Goal: Information Seeking & Learning: Understand process/instructions

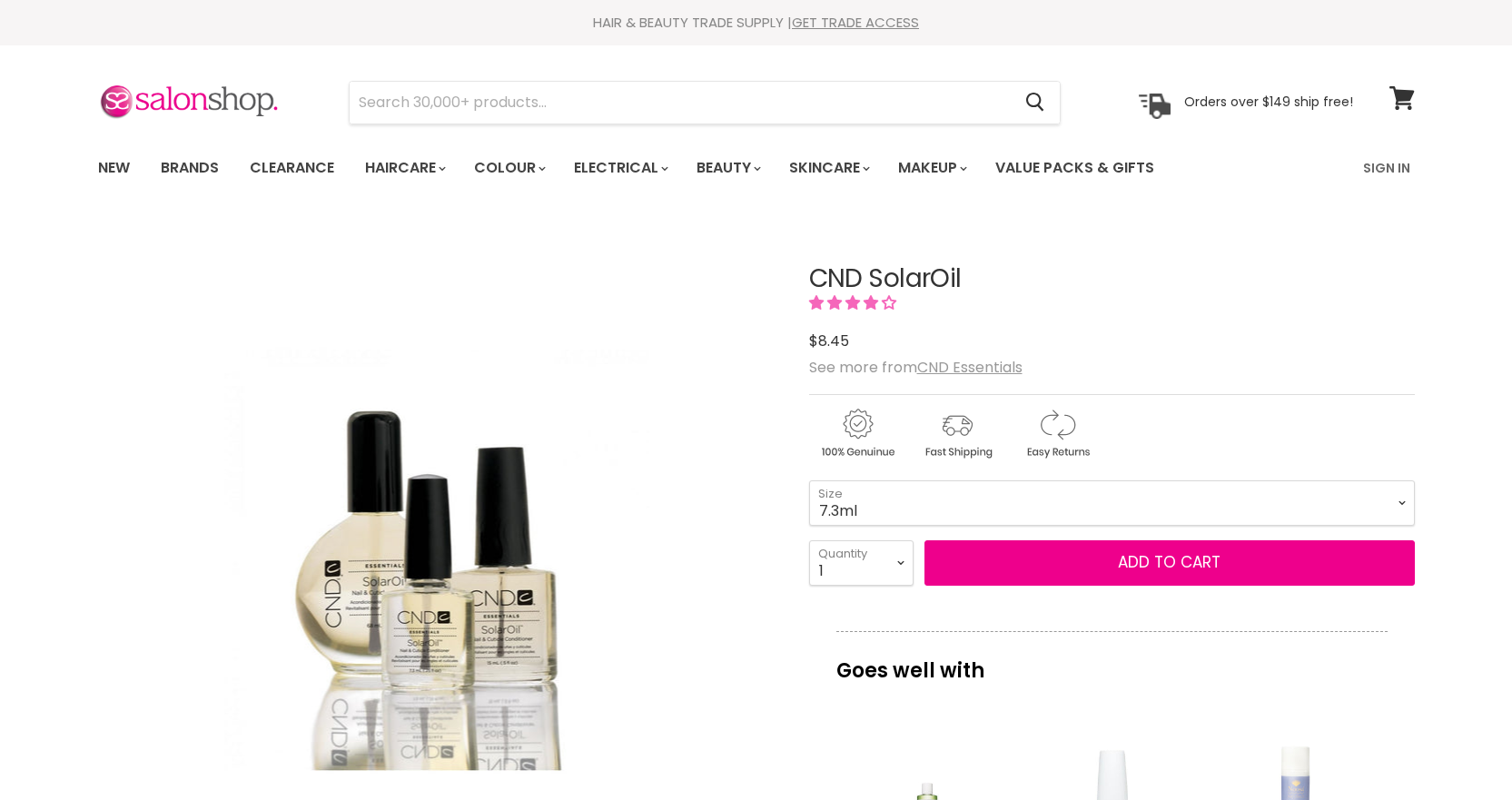
click at [851, 506] on select "3.7ml 7.3ml 15ml 68ml 118ml 40pk x 3.7ml" at bounding box center [1111, 503] width 605 height 45
click at [809, 480] on select "3.7ml 7.3ml 15ml 68ml 118ml 40pk x 3.7ml" at bounding box center [1111, 503] width 605 height 45
click at [854, 516] on select "3.7ml 7.3ml 15ml 68ml 118ml 40pk x 3.7ml" at bounding box center [1111, 503] width 605 height 45
click at [809, 480] on select "3.7ml 7.3ml 15ml 68ml 118ml 40pk x 3.7ml" at bounding box center [1111, 503] width 605 height 45
click at [858, 506] on select "3.7ml 7.3ml 15ml 68ml 118ml 40pk x 3.7ml" at bounding box center [1111, 503] width 605 height 45
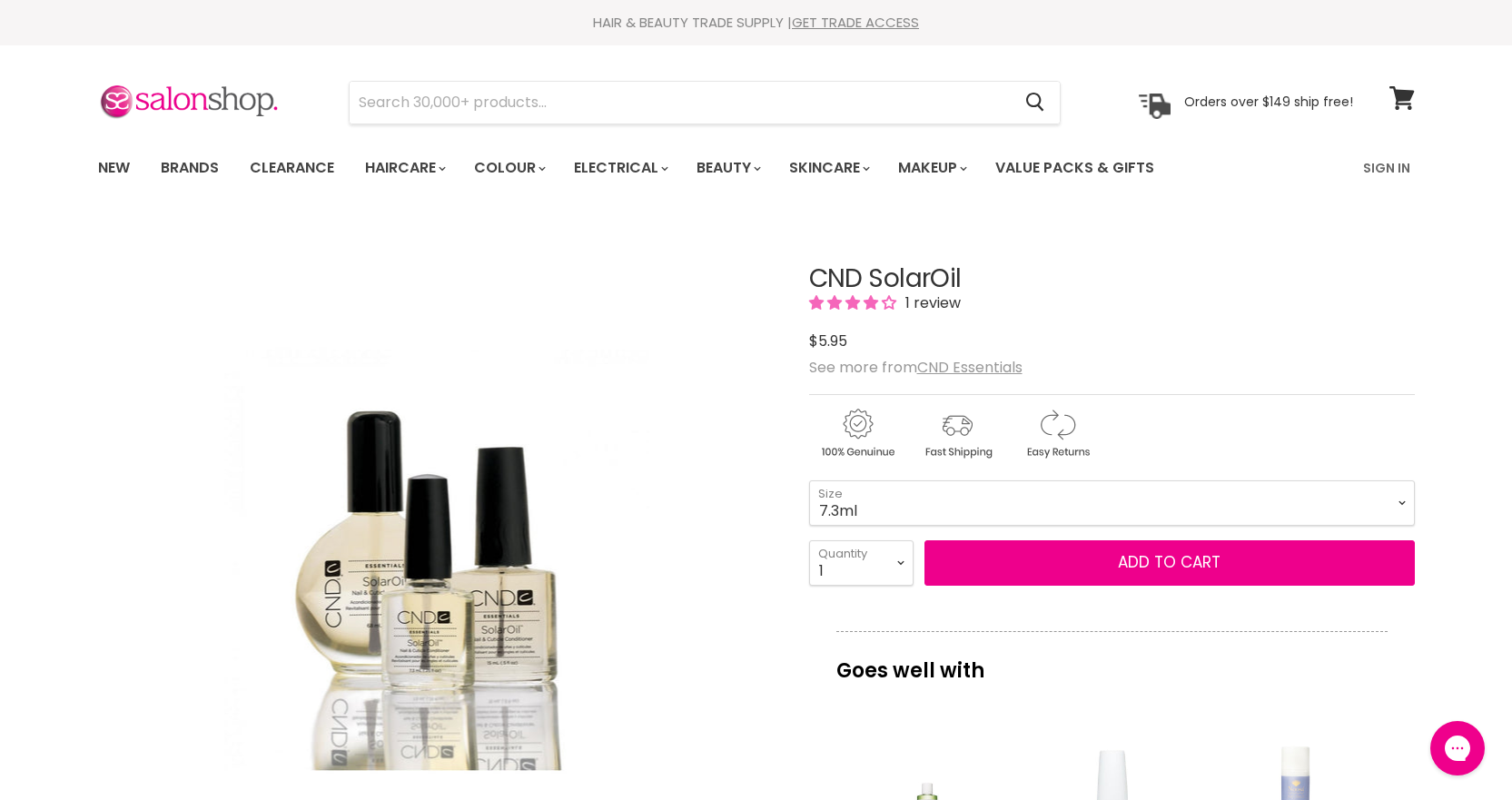
click at [809, 480] on select "3.7ml 7.3ml 15ml 68ml 118ml 40pk x 3.7ml" at bounding box center [1111, 503] width 605 height 45
click at [865, 503] on select "3.7ml 7.3ml 15ml 68ml 118ml 40pk x 3.7ml" at bounding box center [1111, 503] width 605 height 45
select select "3.7ml"
click at [809, 480] on select "3.7ml 7.3ml 15ml 68ml 118ml 40pk x 3.7ml" at bounding box center [1111, 503] width 605 height 45
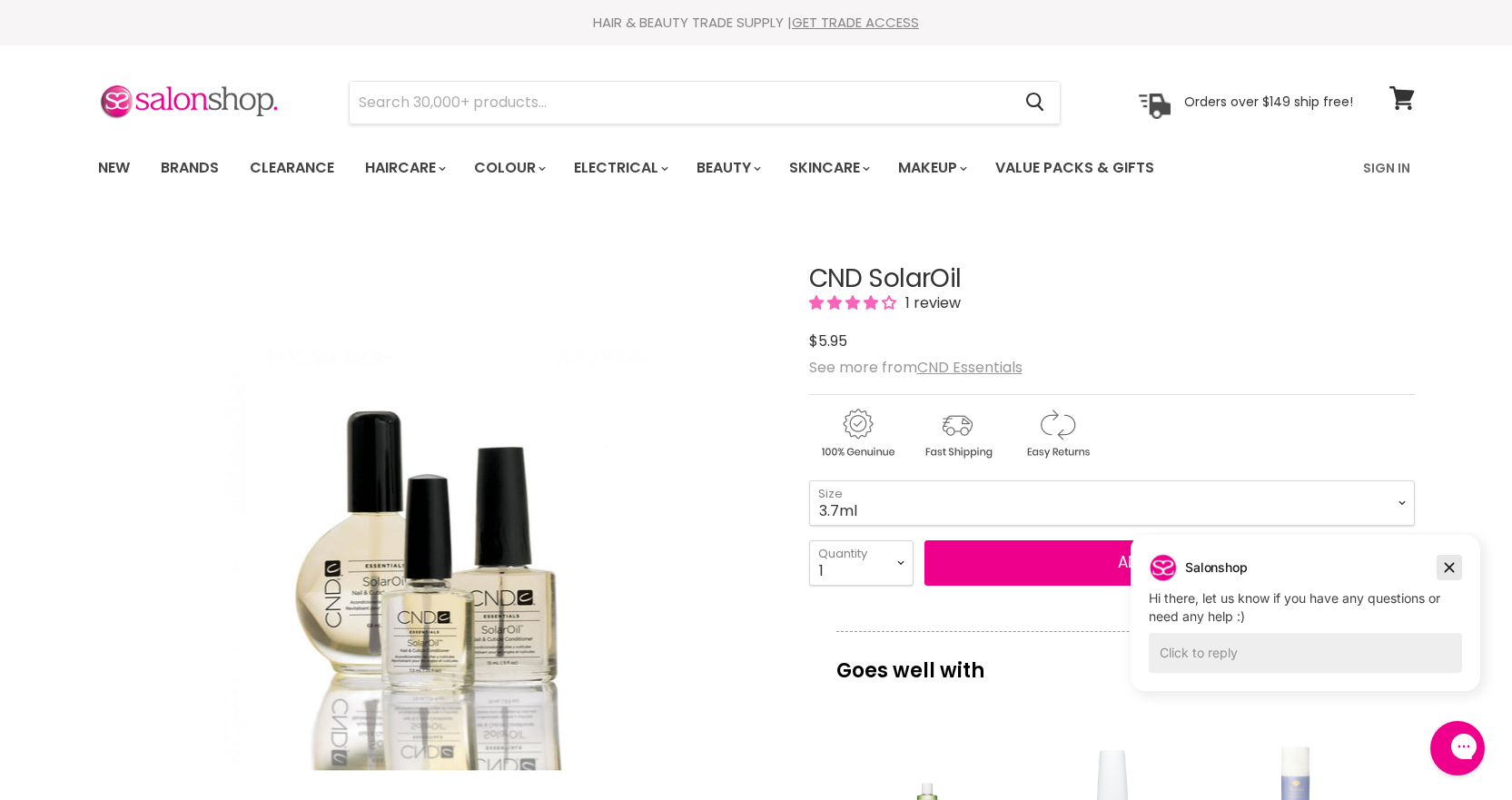
drag, startPoint x: 1448, startPoint y: 569, endPoint x: 2566, endPoint y: 1097, distance: 1236.4
click at [1448, 569] on icon "Dismiss campaign" at bounding box center [1450, 568] width 10 height 10
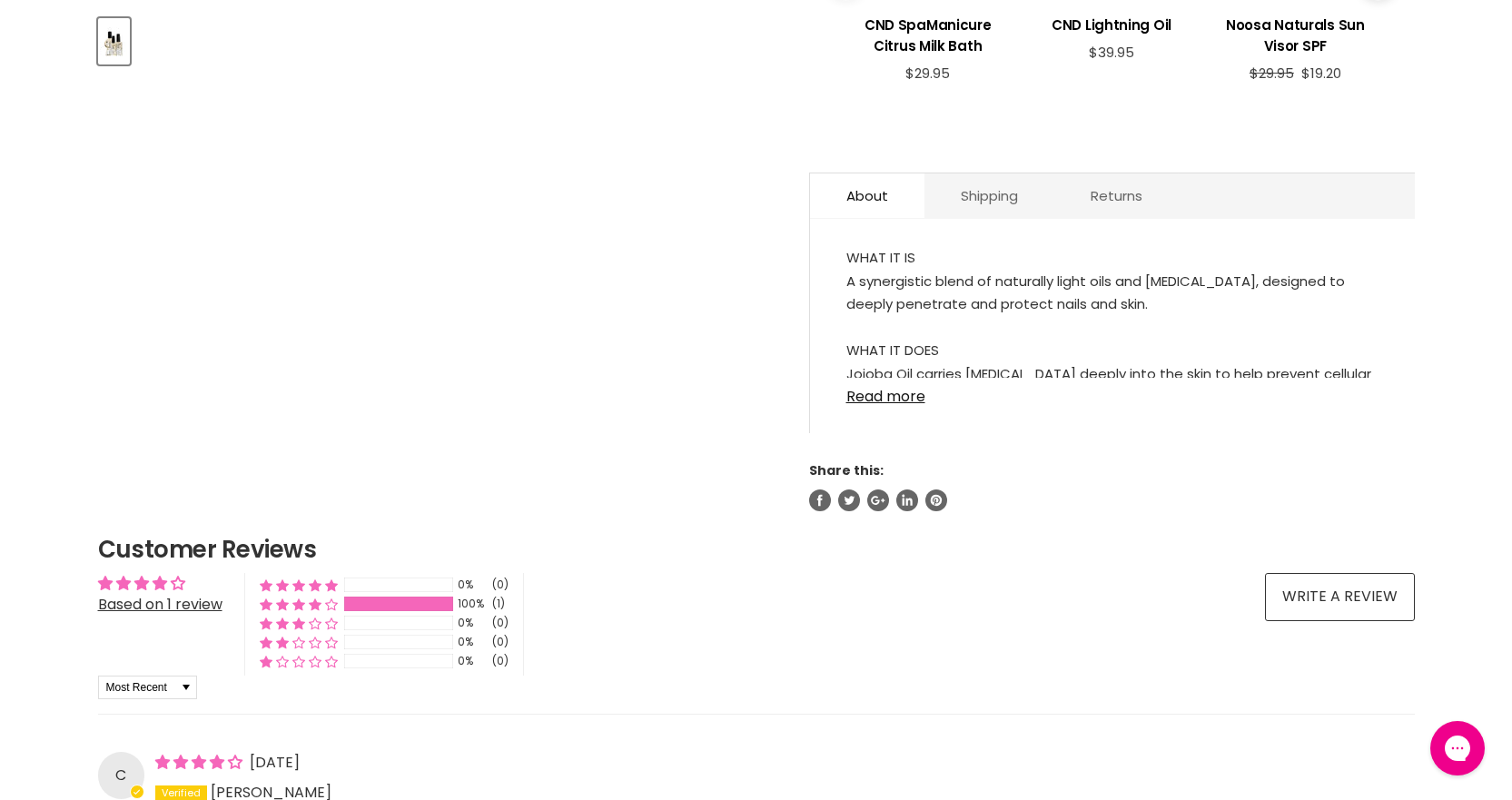
scroll to position [908, 0]
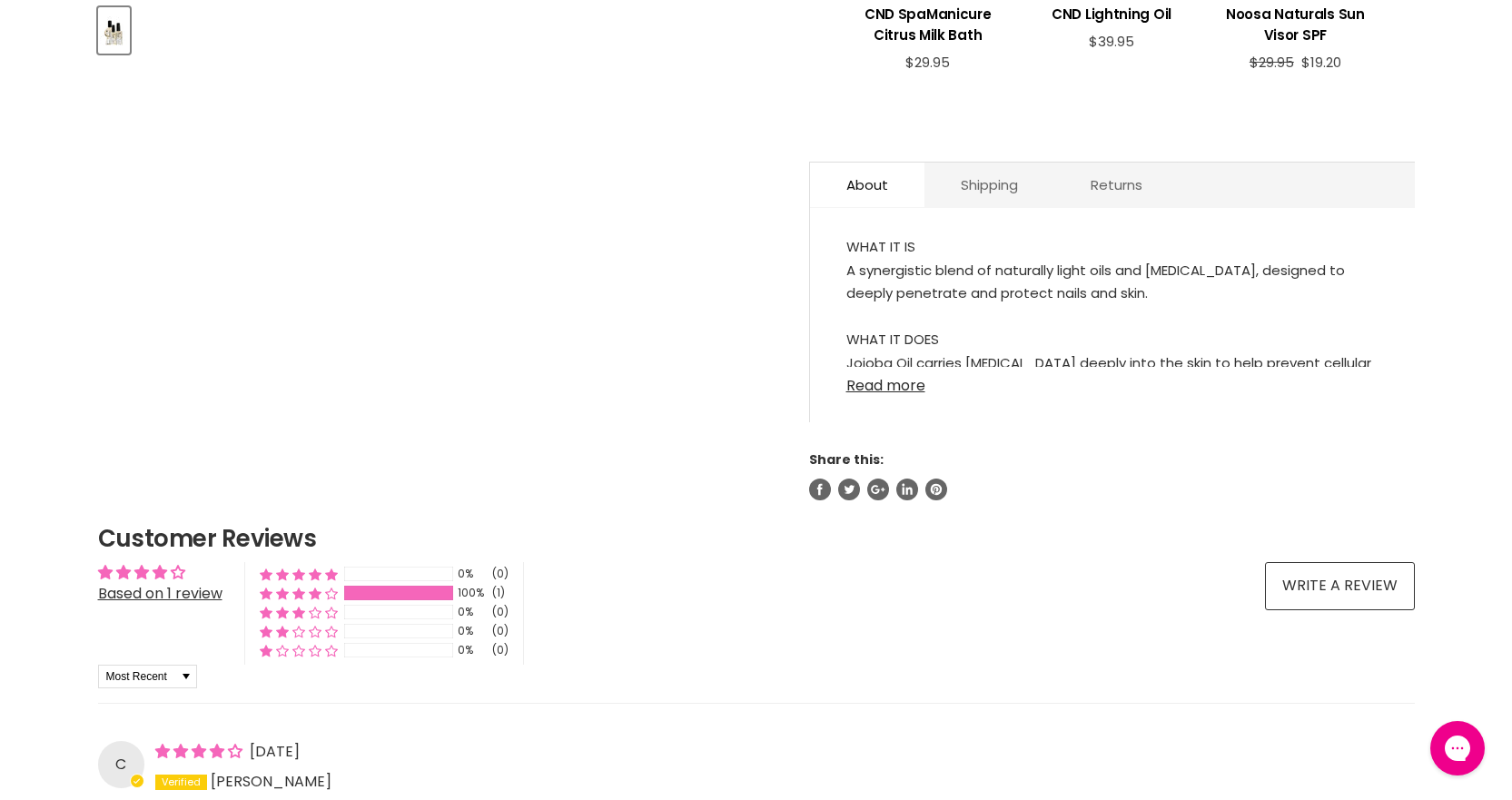
click at [878, 383] on link "Read more" at bounding box center [1112, 380] width 532 height 27
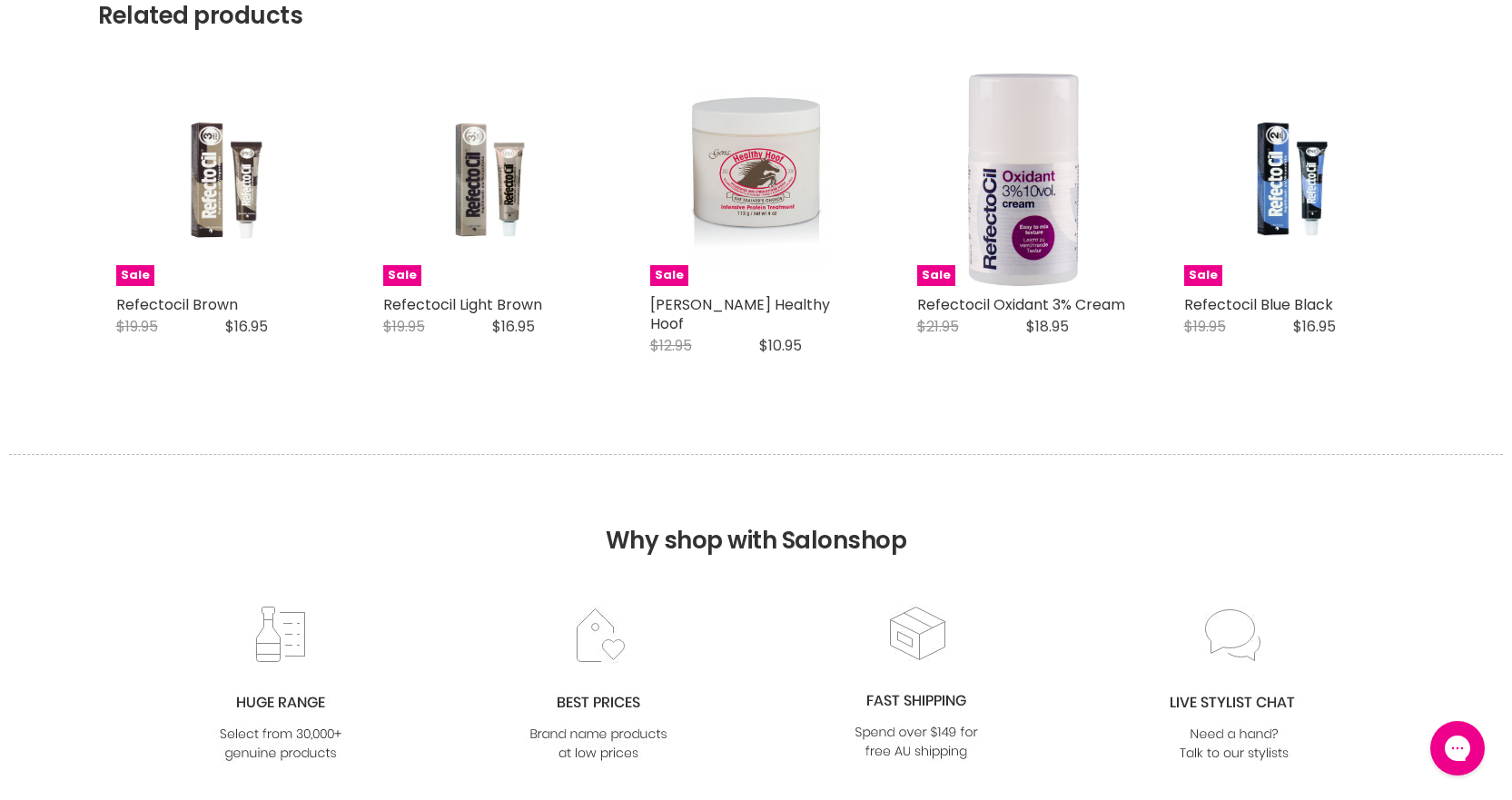
scroll to position [2840, 0]
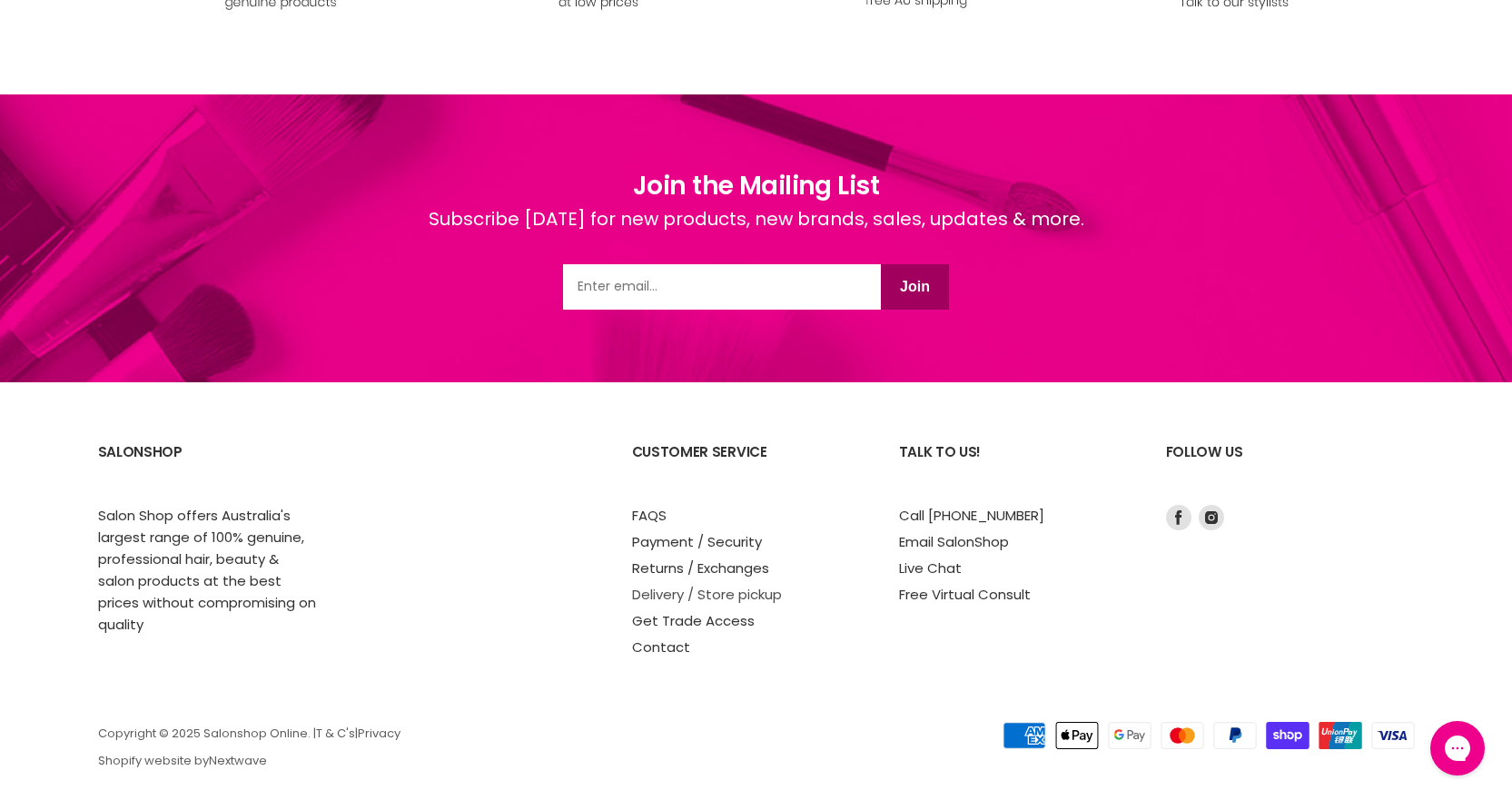
click at [747, 584] on link "Delivery / Store pickup" at bounding box center [706, 594] width 150 height 19
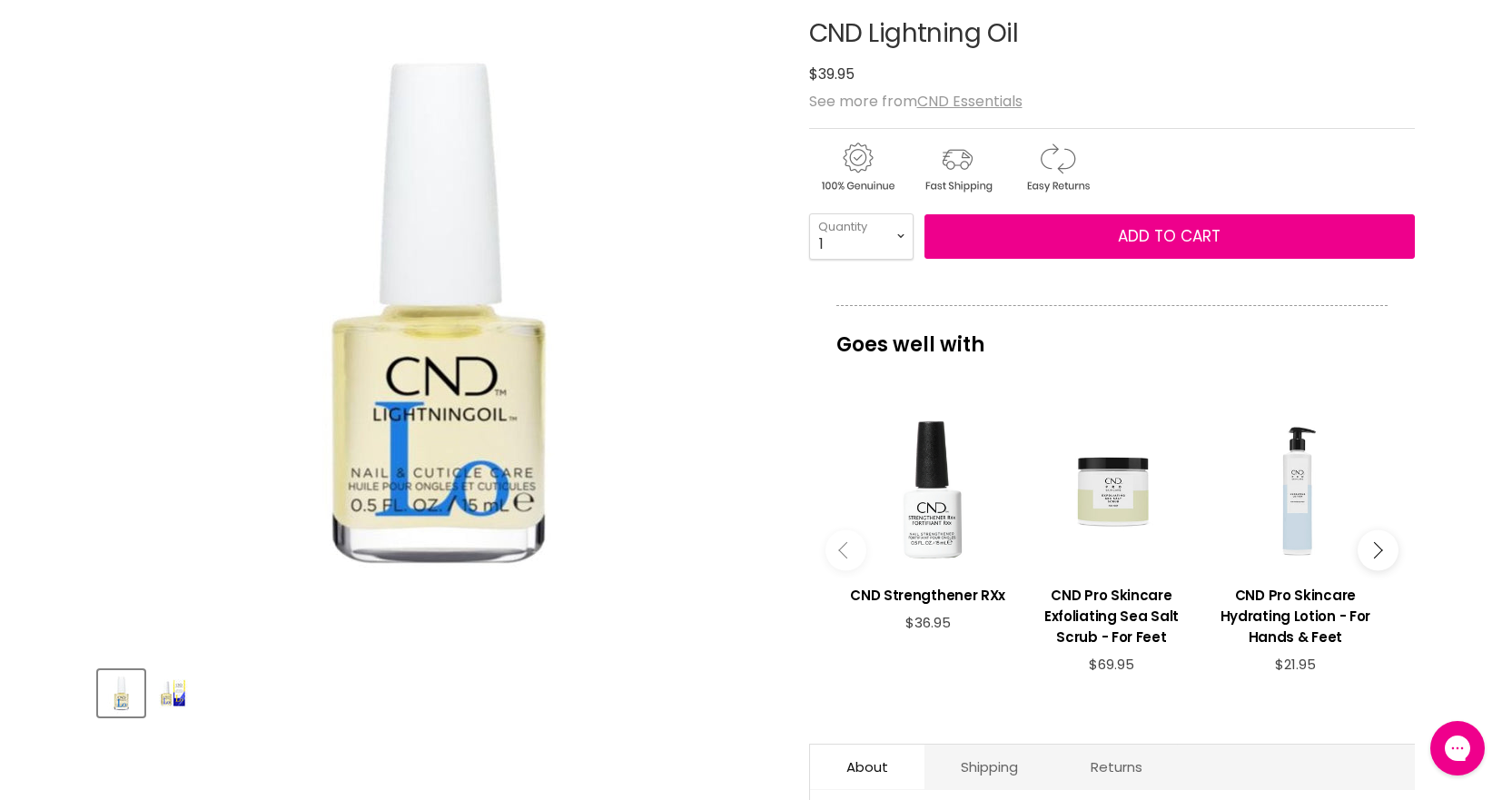
scroll to position [272, 0]
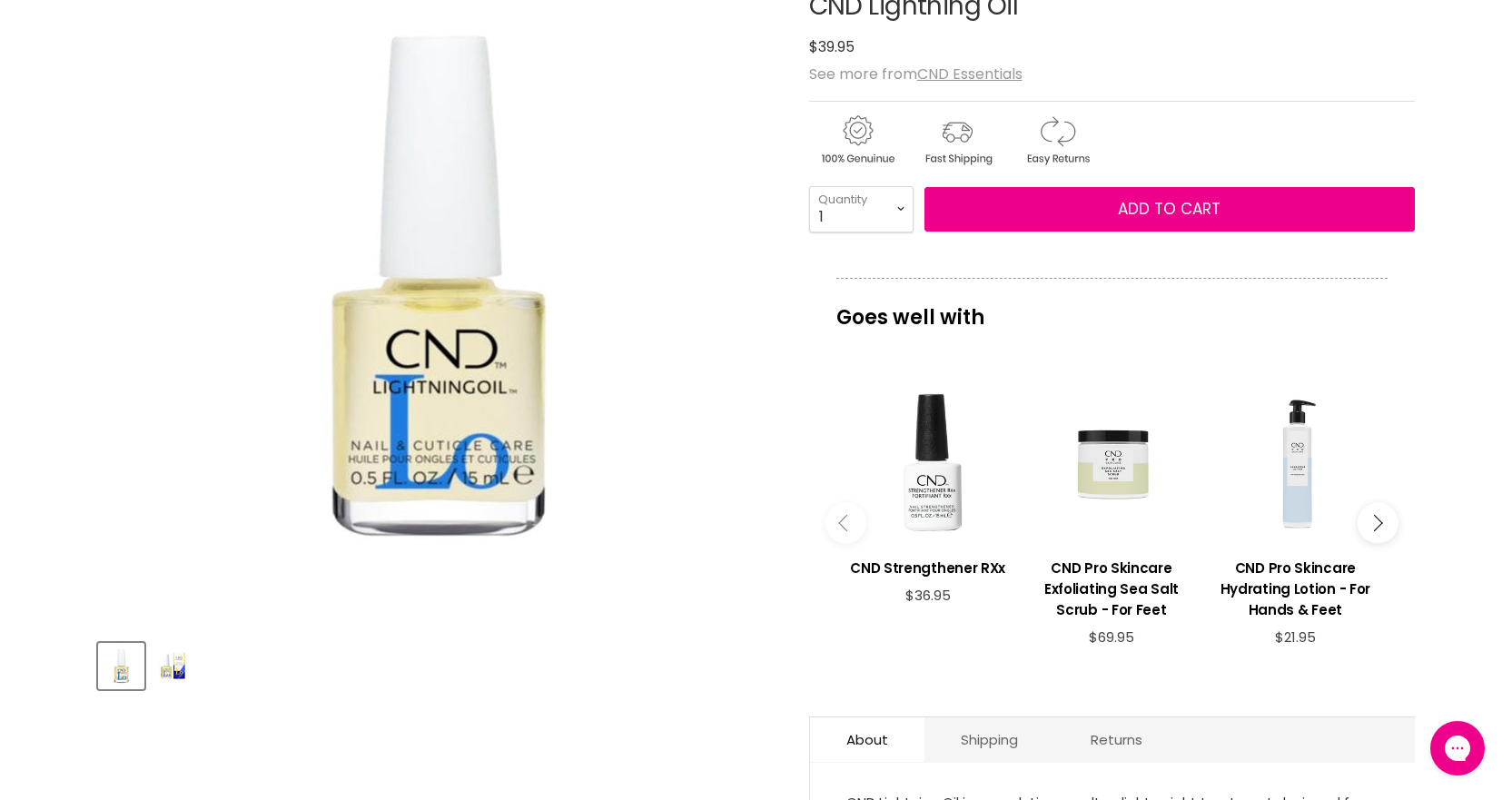
click at [153, 664] on img "Product thumbnails" at bounding box center [172, 665] width 42 height 42
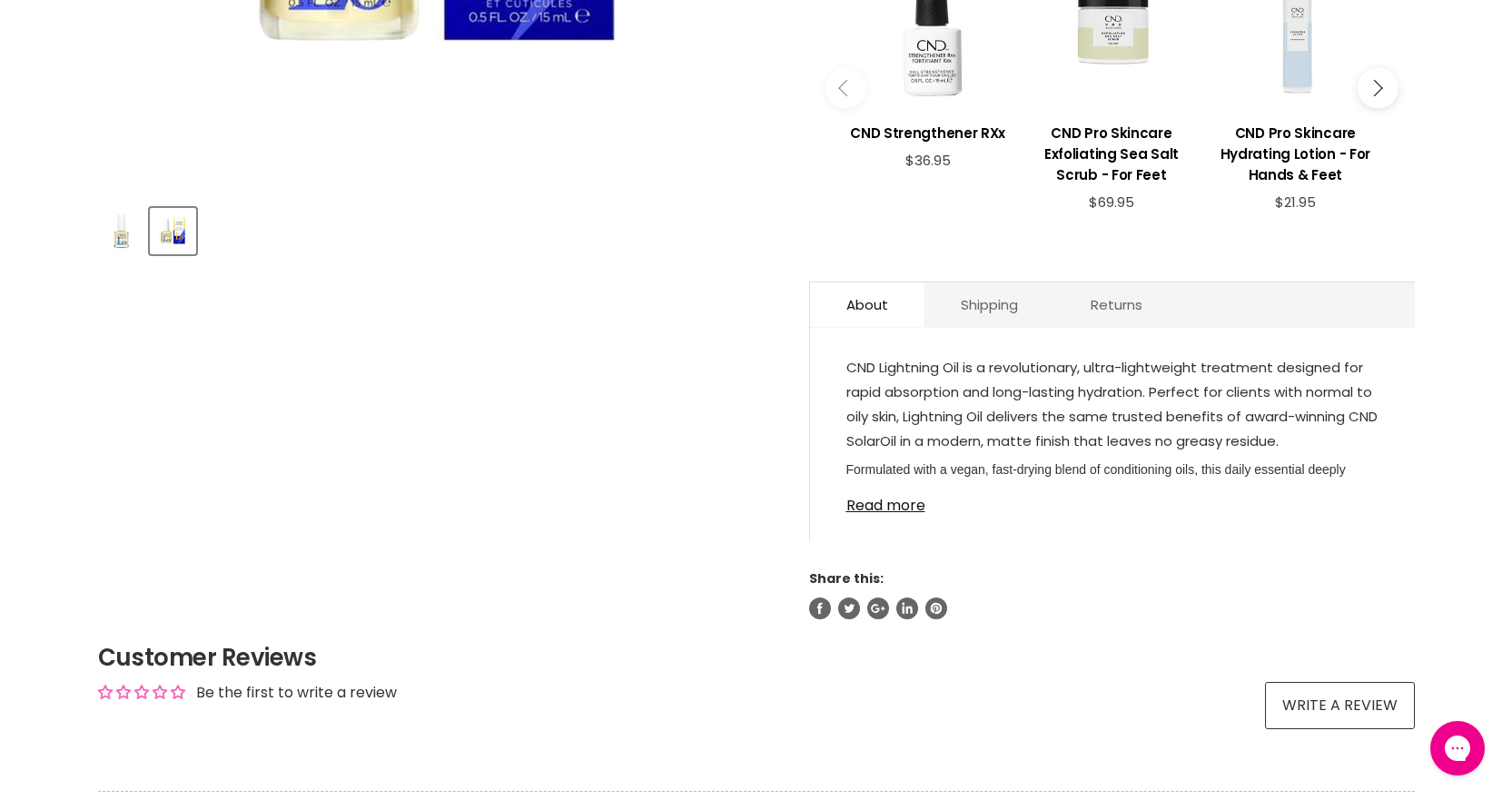
scroll to position [727, 0]
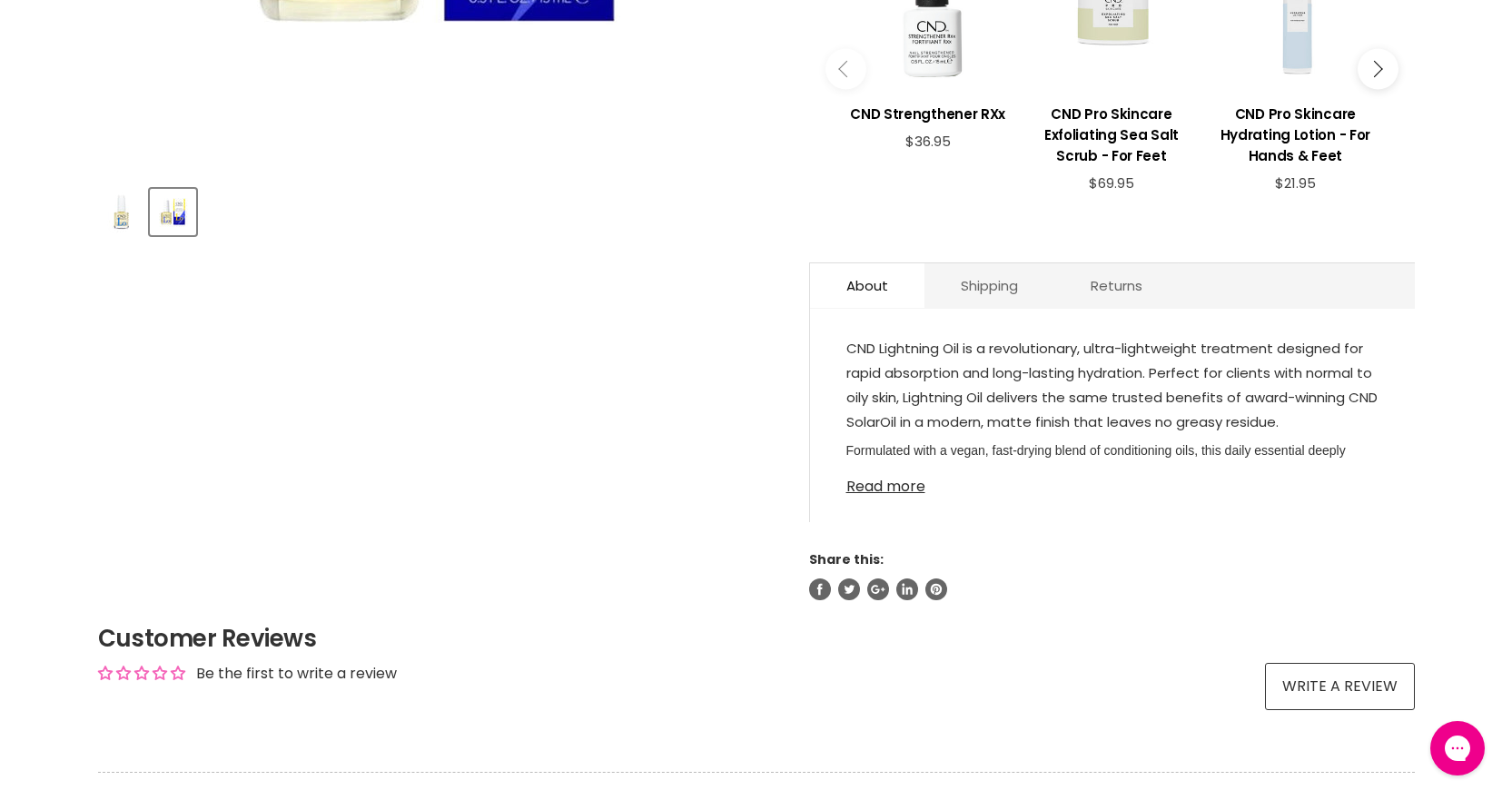
click at [899, 488] on link "Read more" at bounding box center [1112, 481] width 532 height 27
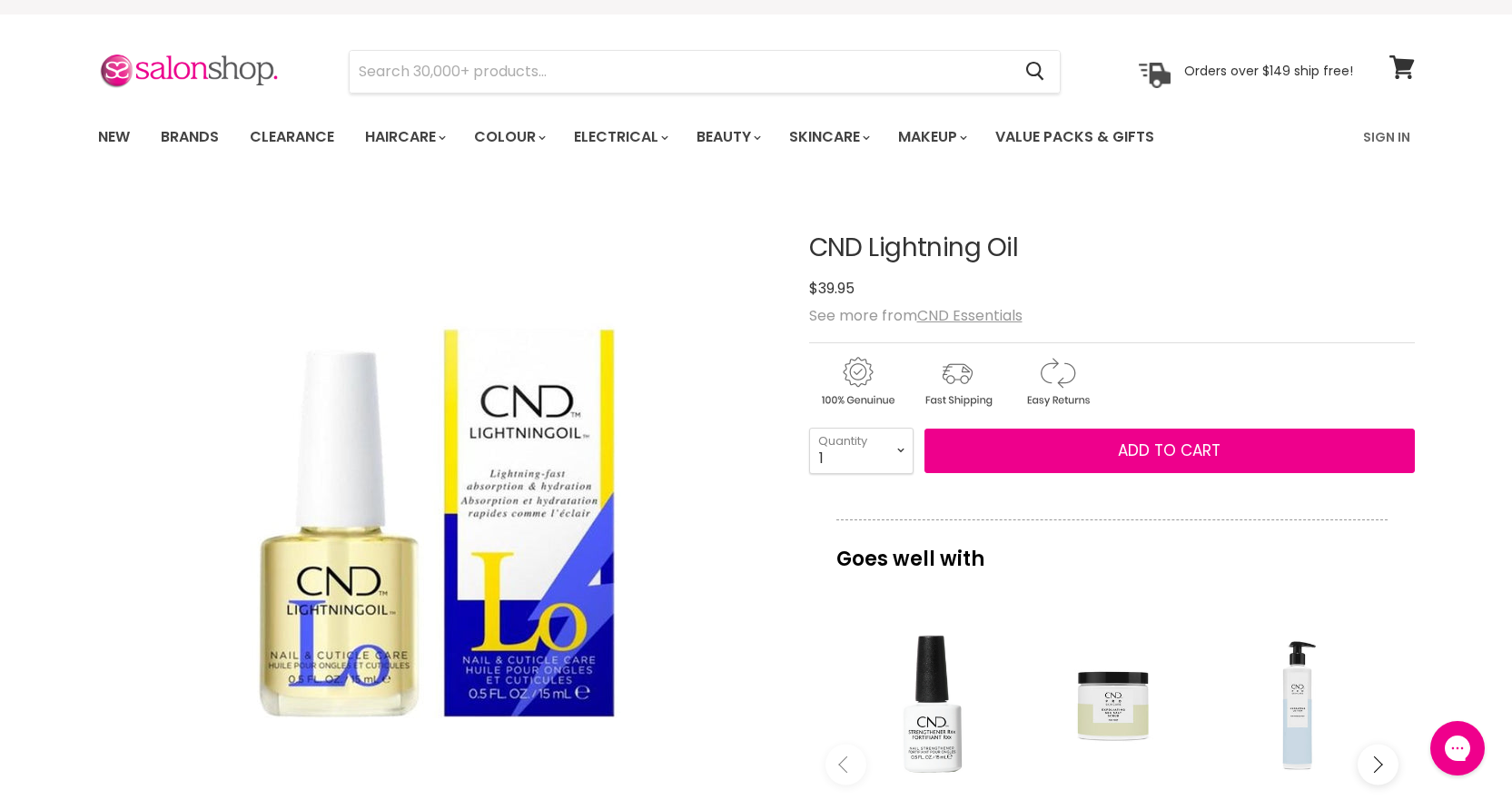
scroll to position [0, 0]
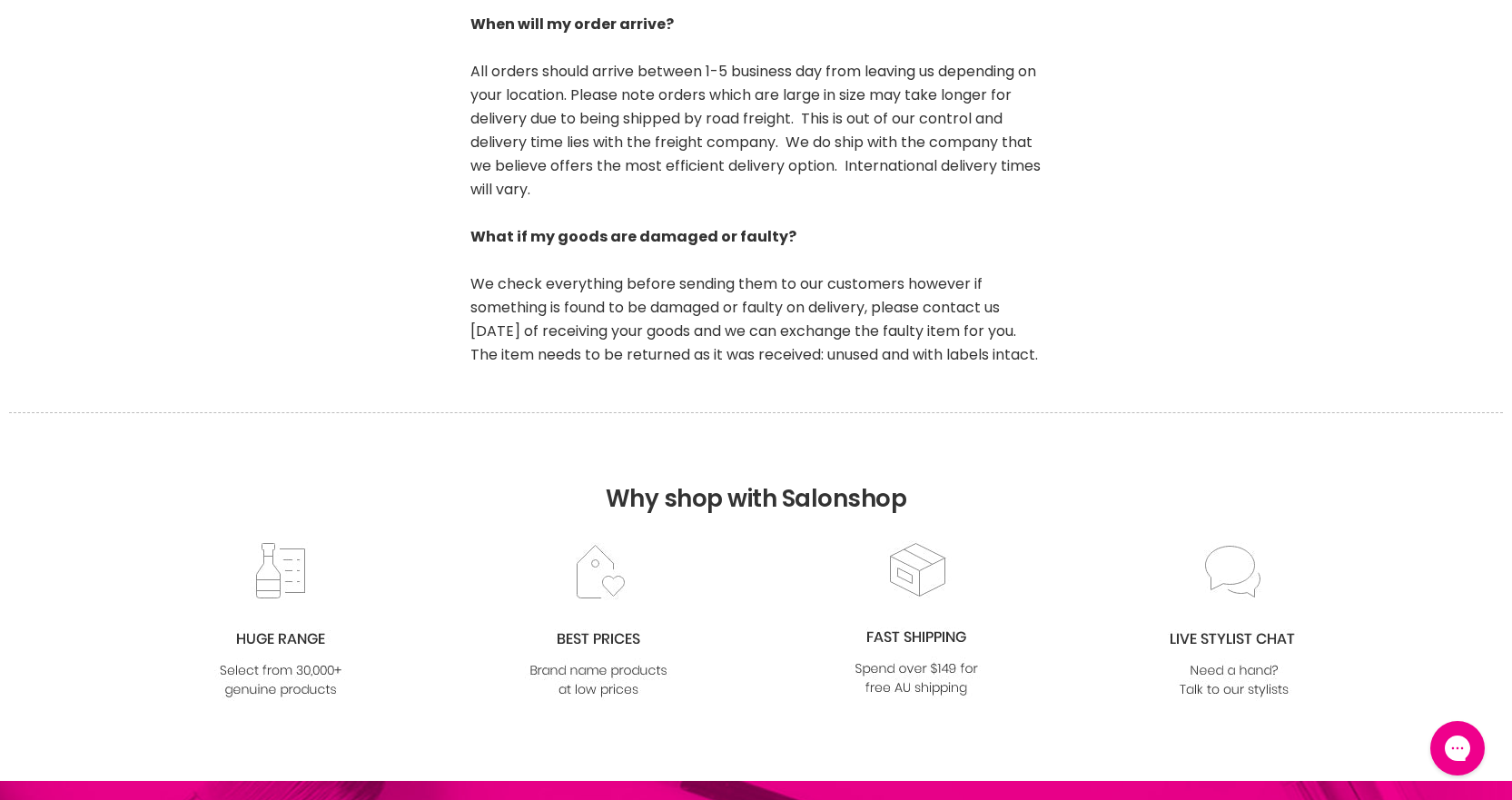
scroll to position [1906, 0]
